Goal: Navigation & Orientation: Find specific page/section

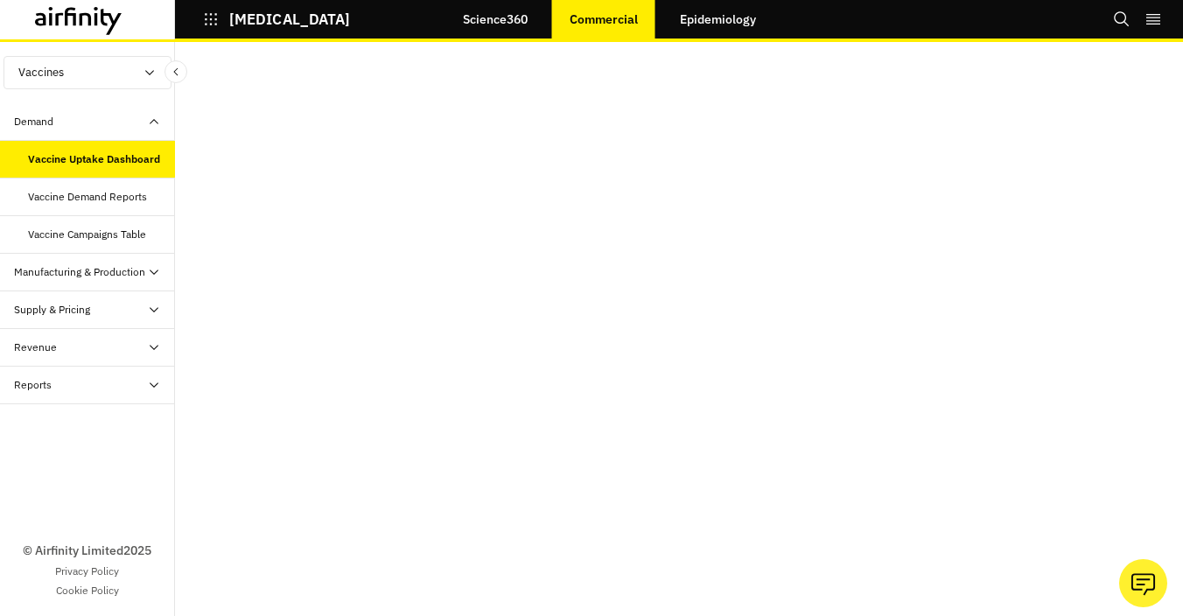
click at [206, 23] on icon "button" at bounding box center [211, 19] width 12 height 12
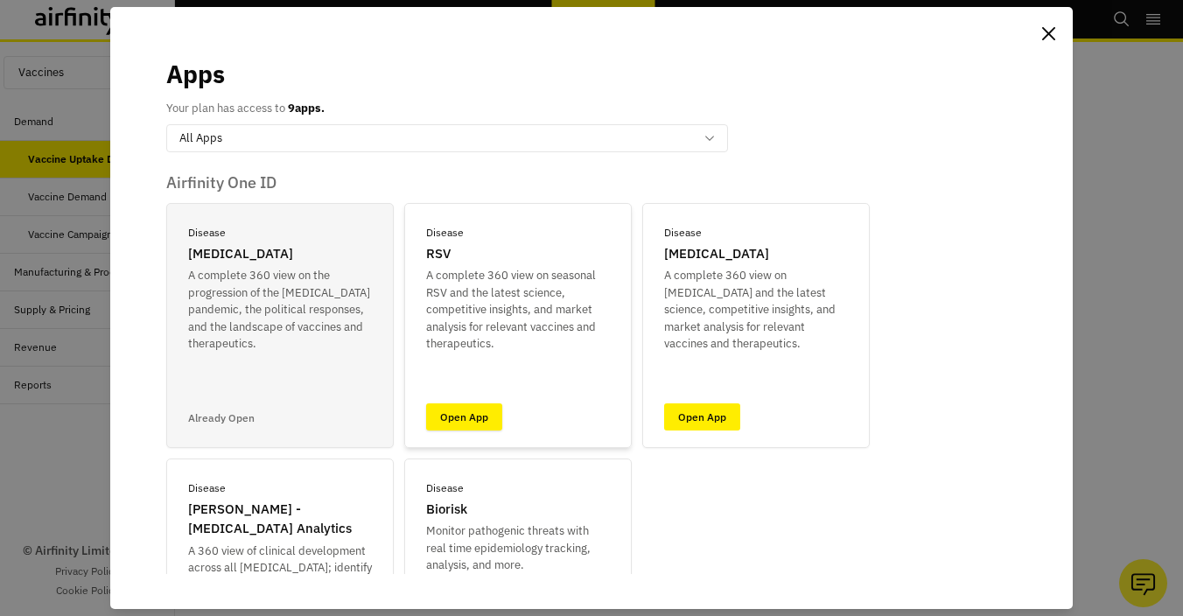
click at [461, 410] on link "Open App" at bounding box center [464, 416] width 76 height 27
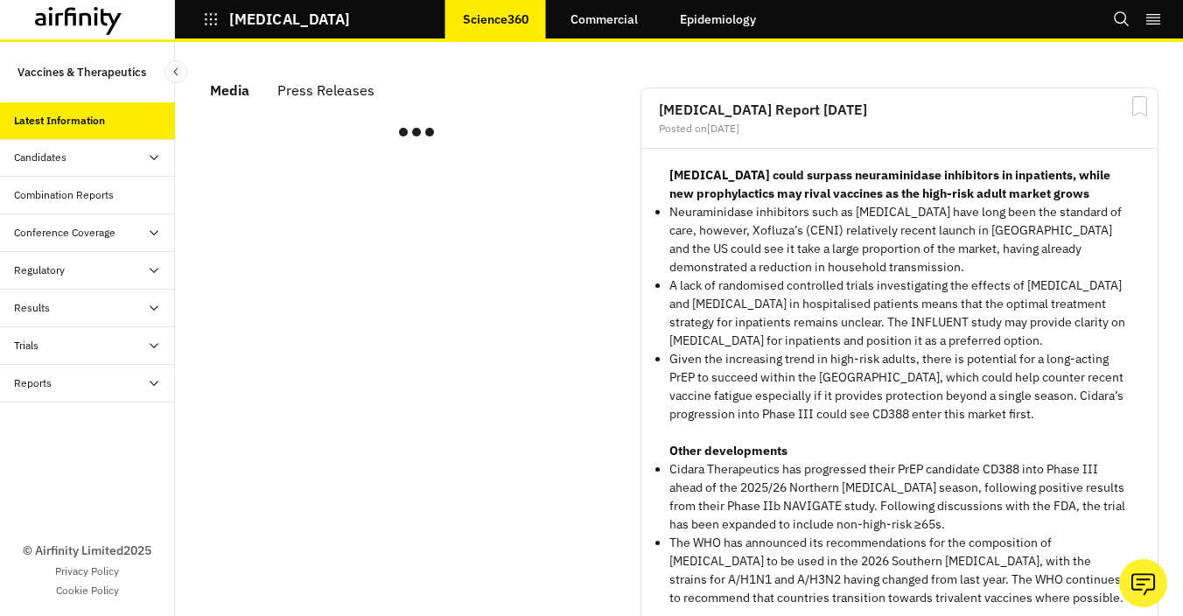
scroll to position [1192, 525]
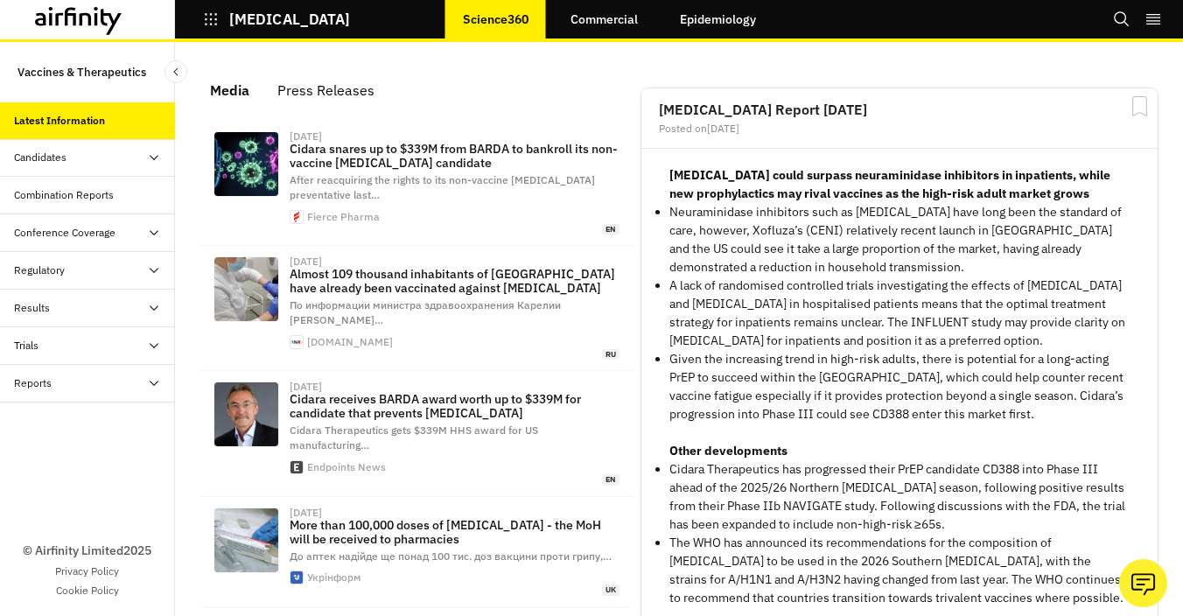
click at [628, 21] on link "Commercial" at bounding box center [604, 19] width 102 height 42
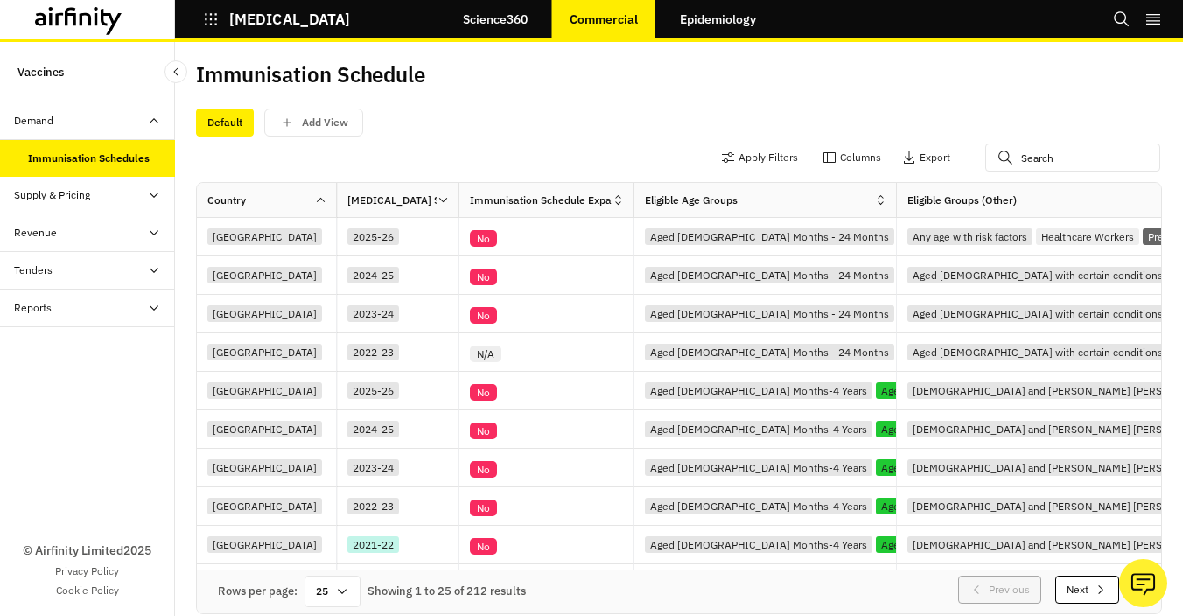
click at [157, 198] on icon at bounding box center [154, 195] width 14 height 14
click at [213, 17] on icon "button" at bounding box center [211, 19] width 16 height 16
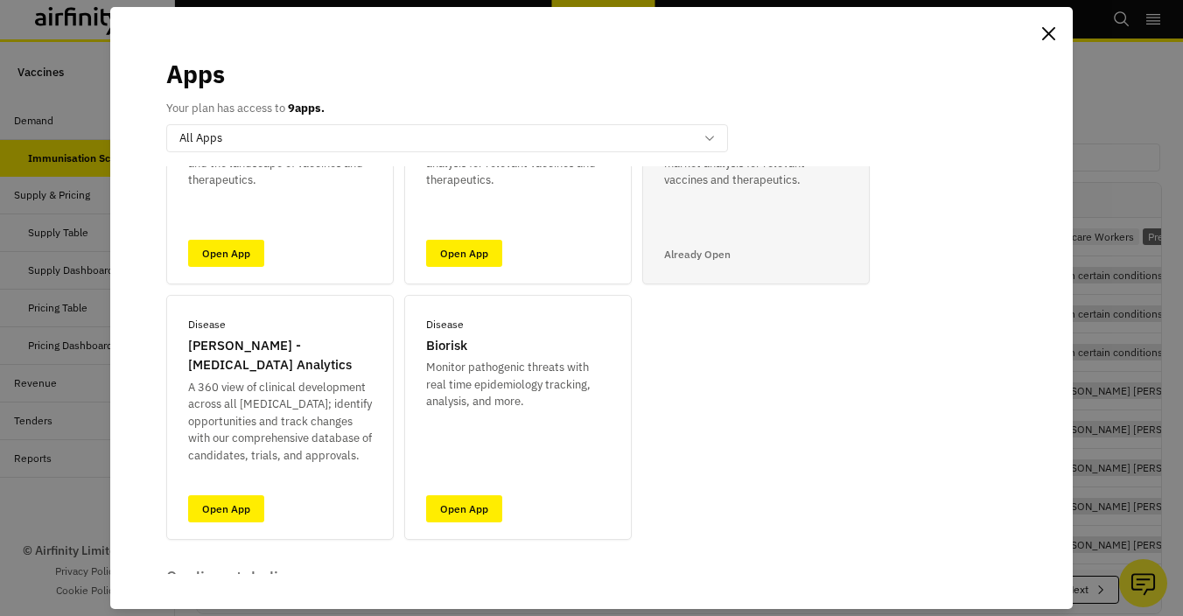
scroll to position [189, 0]
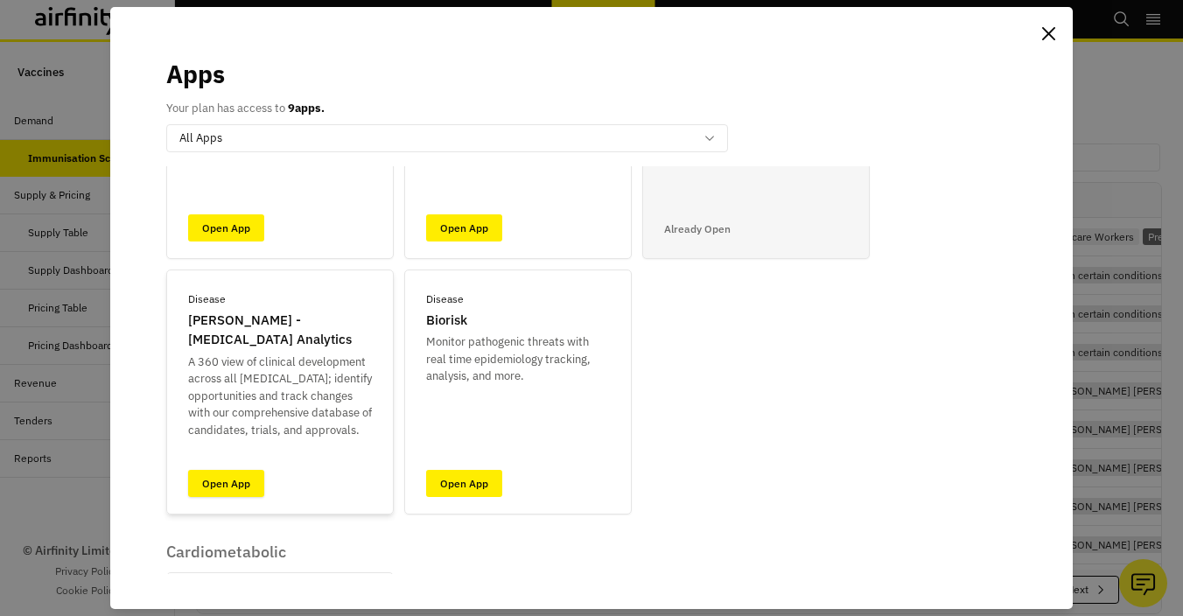
click at [246, 487] on link "Open App" at bounding box center [226, 483] width 76 height 27
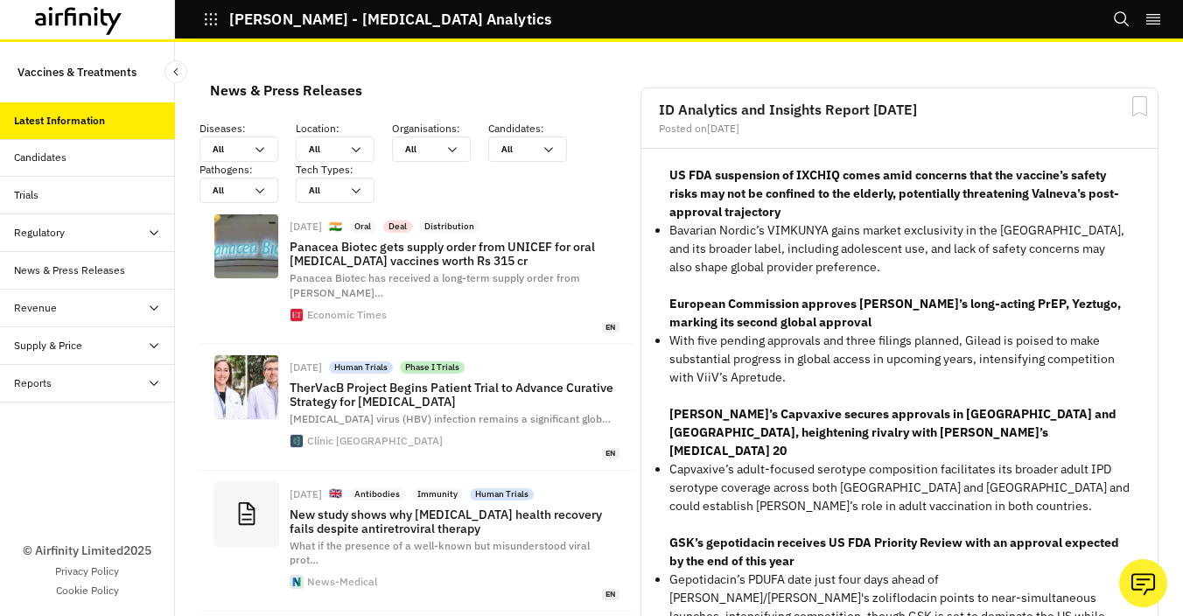
scroll to position [1473, 525]
